Goal: Navigation & Orientation: Find specific page/section

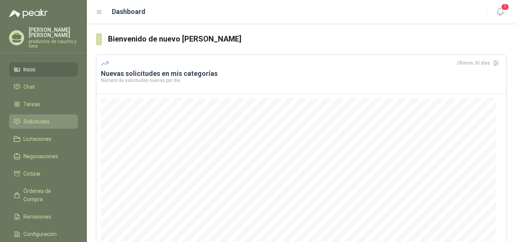
click at [45, 125] on span "Solicitudes" at bounding box center [36, 122] width 26 height 8
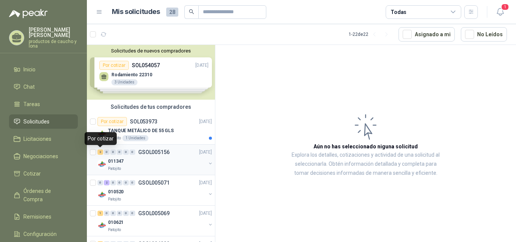
click at [99, 153] on div "2" at bounding box center [101, 152] width 6 height 5
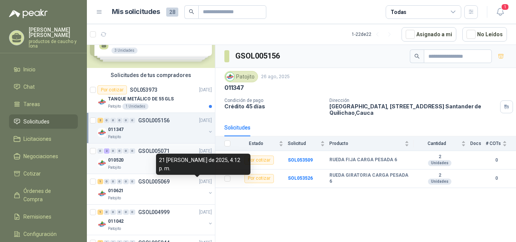
scroll to position [76, 0]
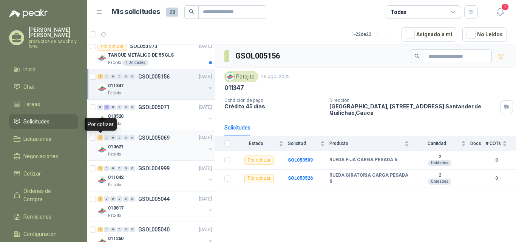
click at [100, 136] on div "1" at bounding box center [101, 137] width 6 height 5
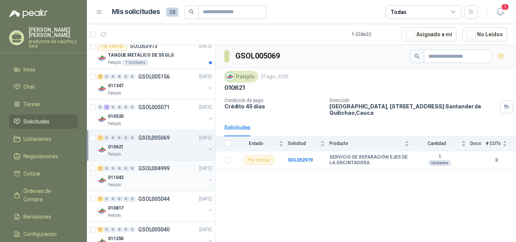
scroll to position [151, 0]
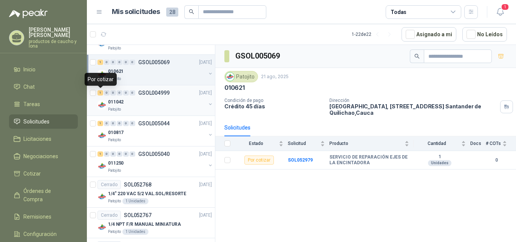
click at [101, 94] on div "1" at bounding box center [101, 92] width 6 height 5
